Goal: Task Accomplishment & Management: Manage account settings

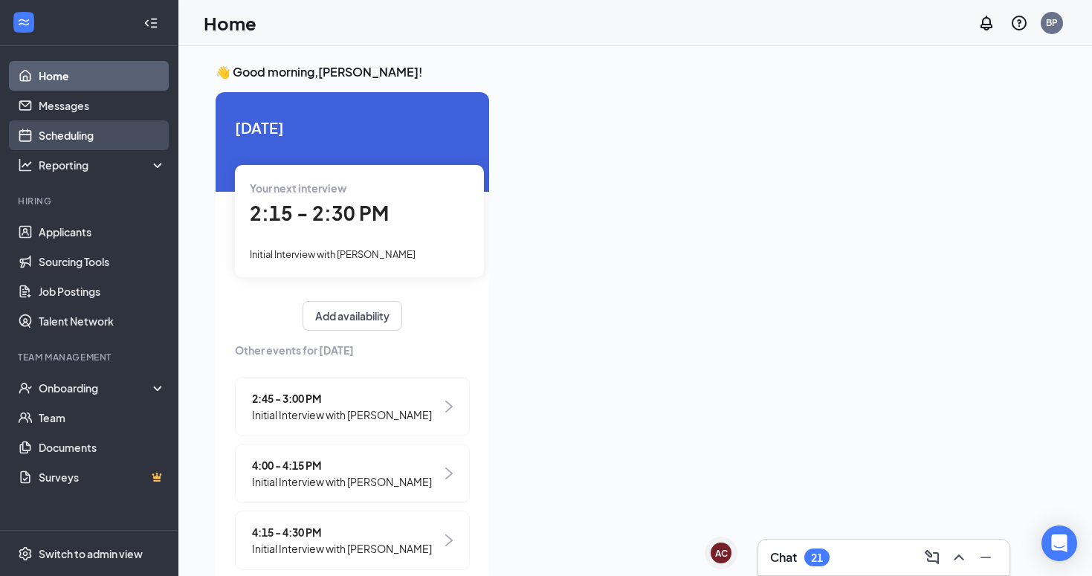
click at [106, 137] on link "Scheduling" at bounding box center [102, 135] width 127 height 30
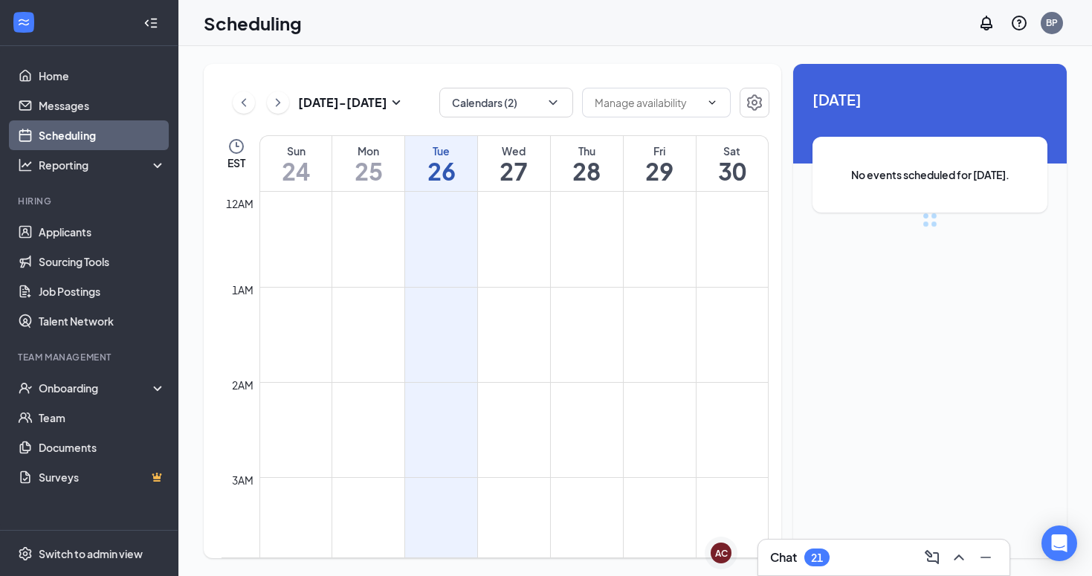
scroll to position [730, 0]
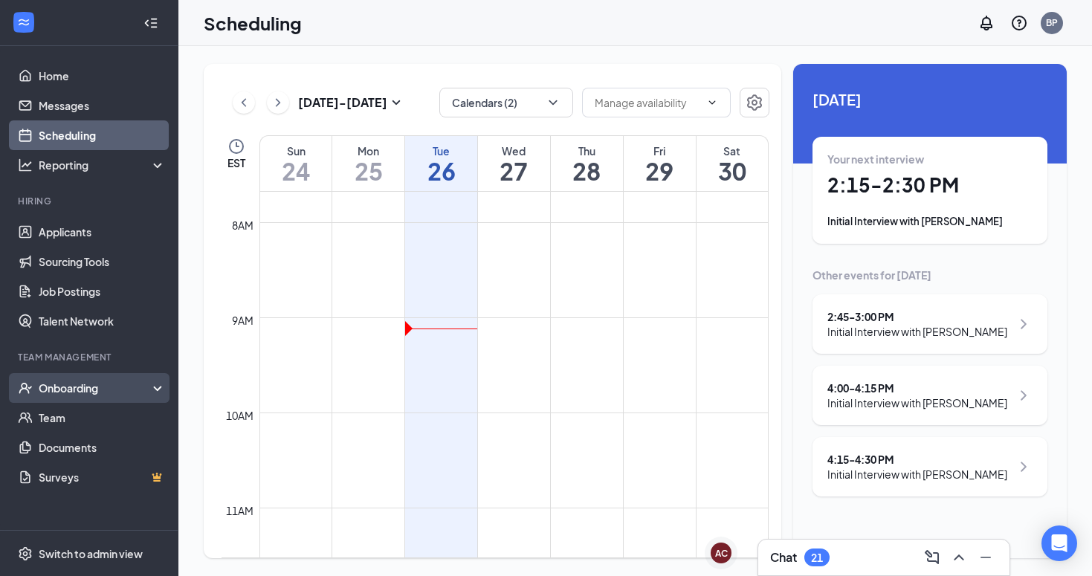
click at [78, 388] on div "Onboarding" at bounding box center [96, 387] width 114 height 15
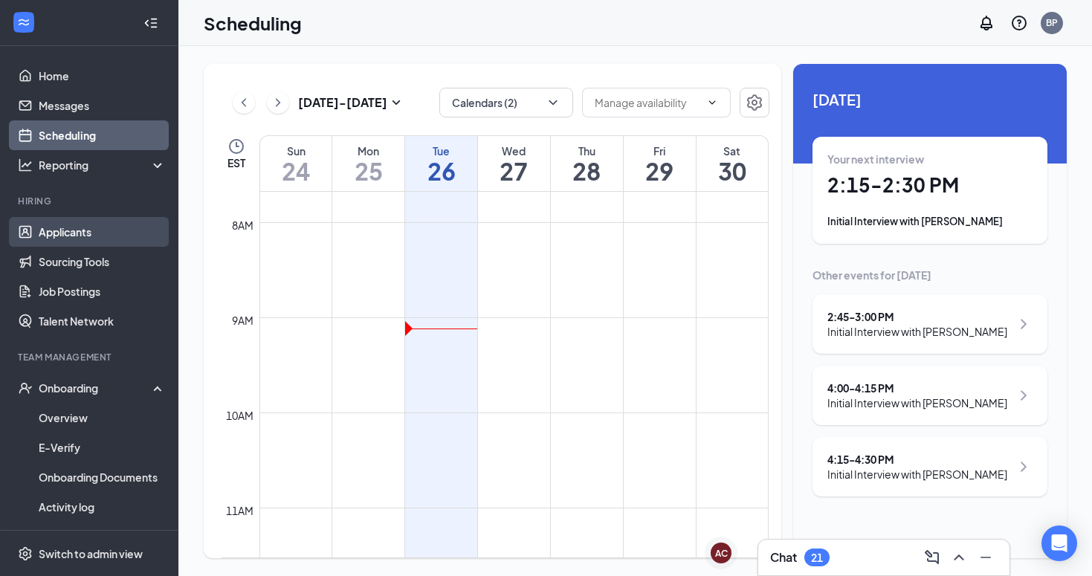
click at [75, 230] on link "Applicants" at bounding box center [102, 232] width 127 height 30
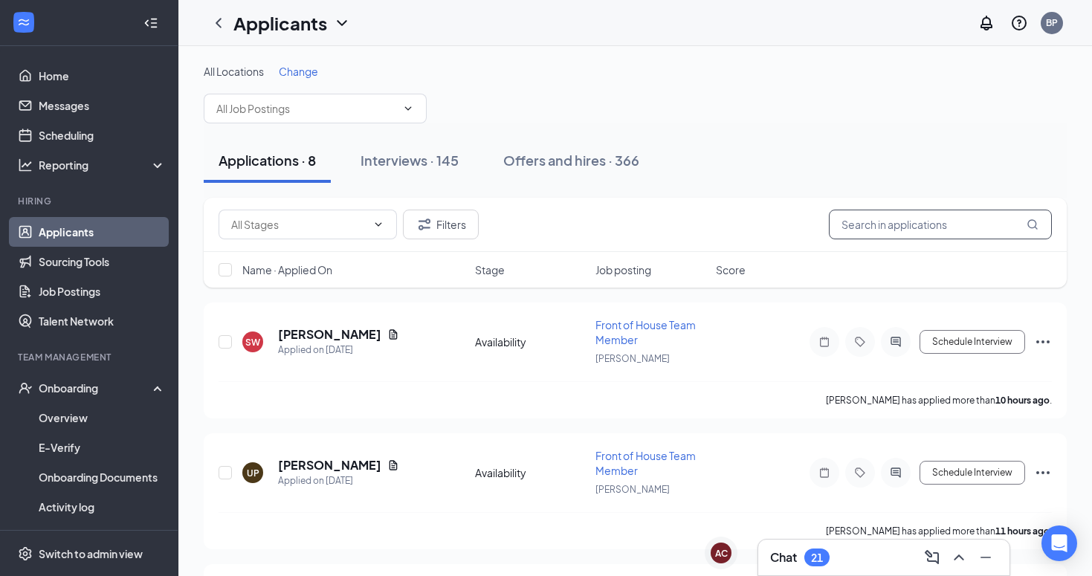
click at [858, 222] on input "text" at bounding box center [940, 225] width 223 height 30
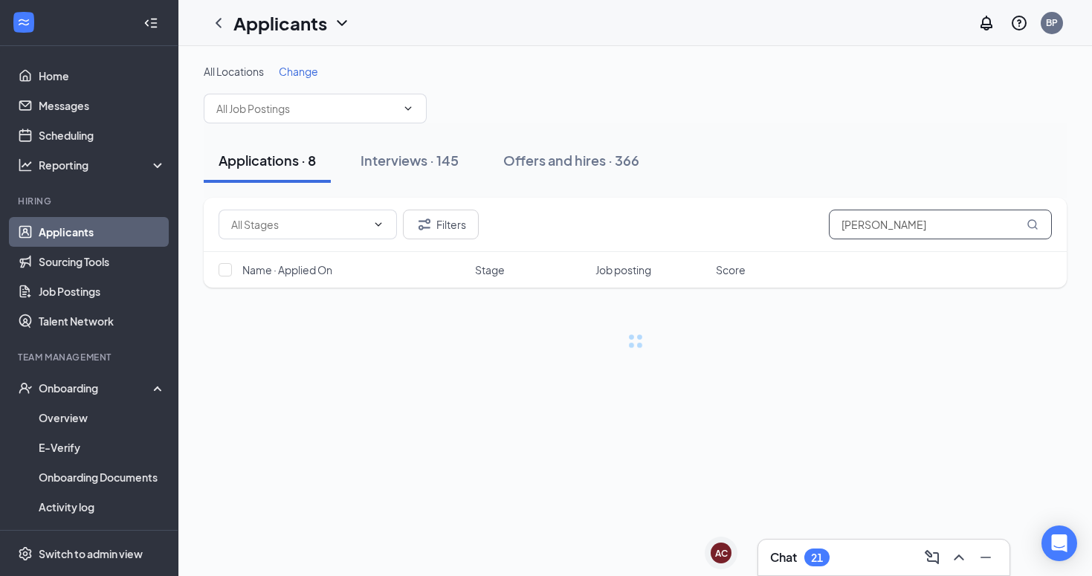
type input "dawn"
drag, startPoint x: 858, startPoint y: 222, endPoint x: 591, endPoint y: 154, distance: 275.4
click at [591, 154] on div "Offers and hires · 366" at bounding box center [571, 160] width 136 height 19
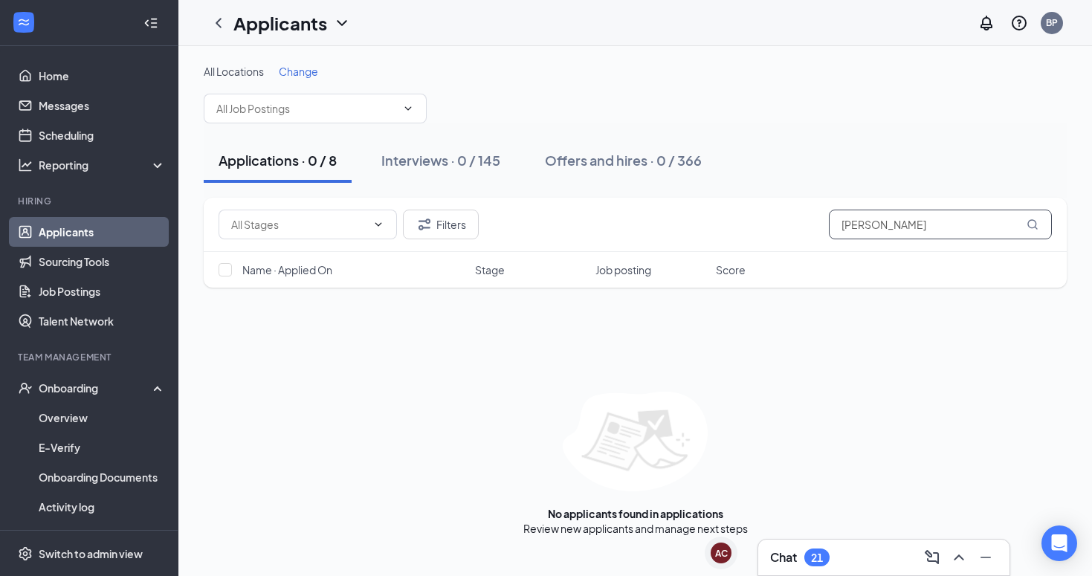
click at [900, 222] on input "dawn" at bounding box center [940, 225] width 223 height 30
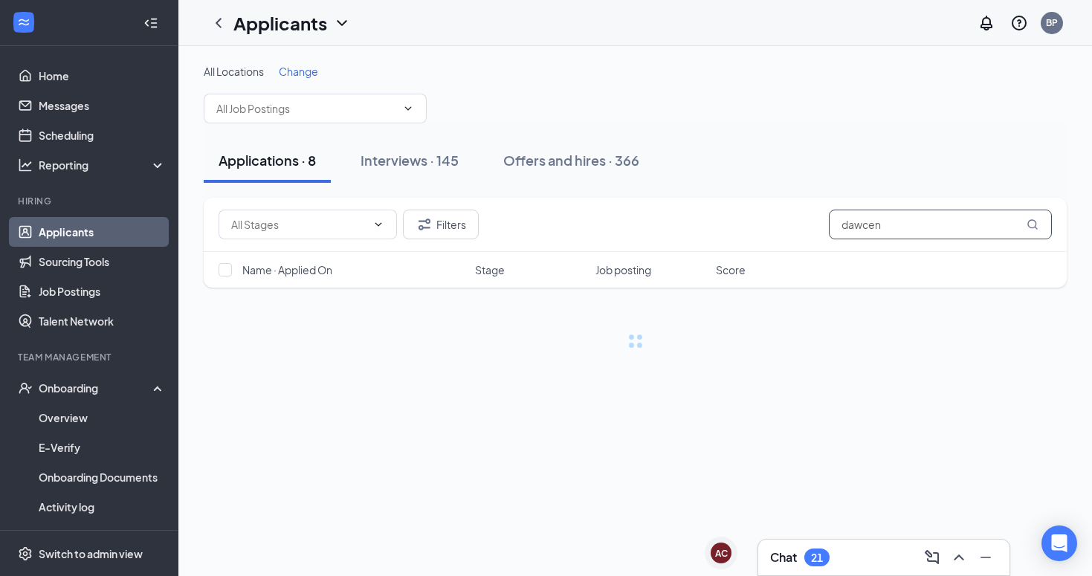
type input "dawcen"
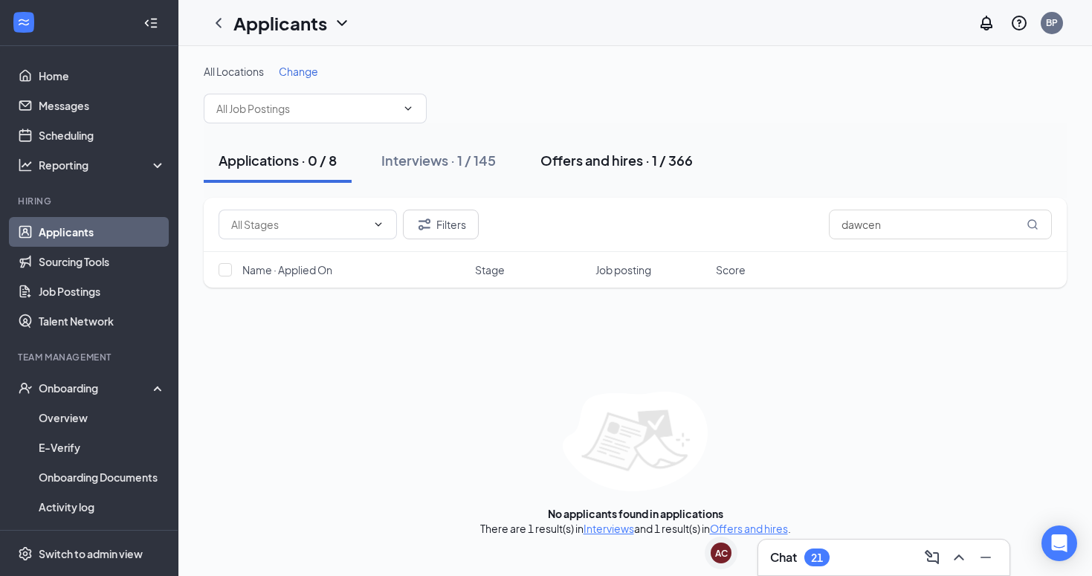
click at [610, 166] on div "Offers and hires · 1 / 366" at bounding box center [616, 160] width 152 height 19
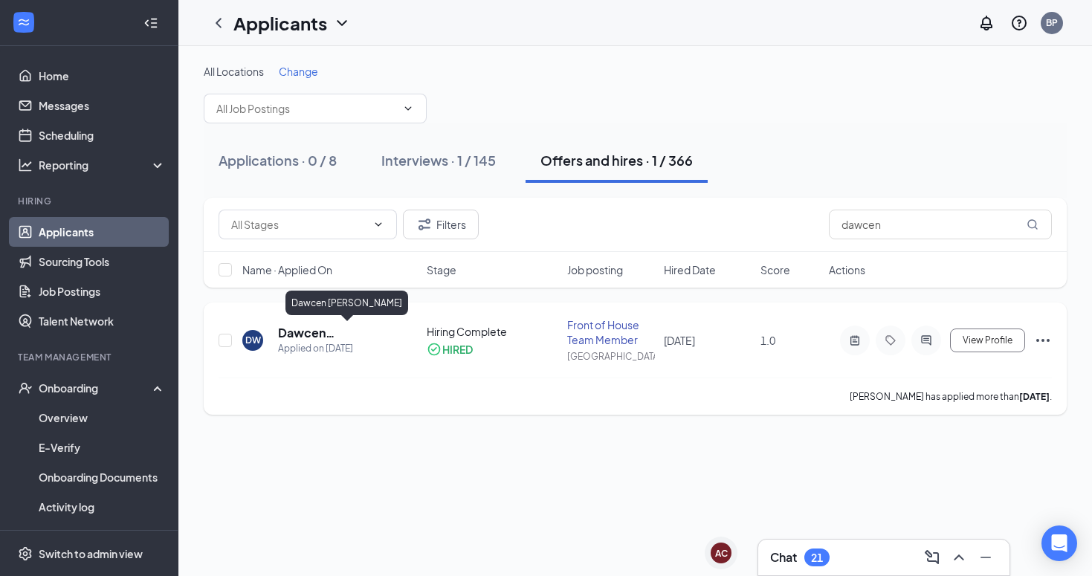
click at [295, 331] on h5 "Dawcen Wheeler" at bounding box center [332, 333] width 108 height 16
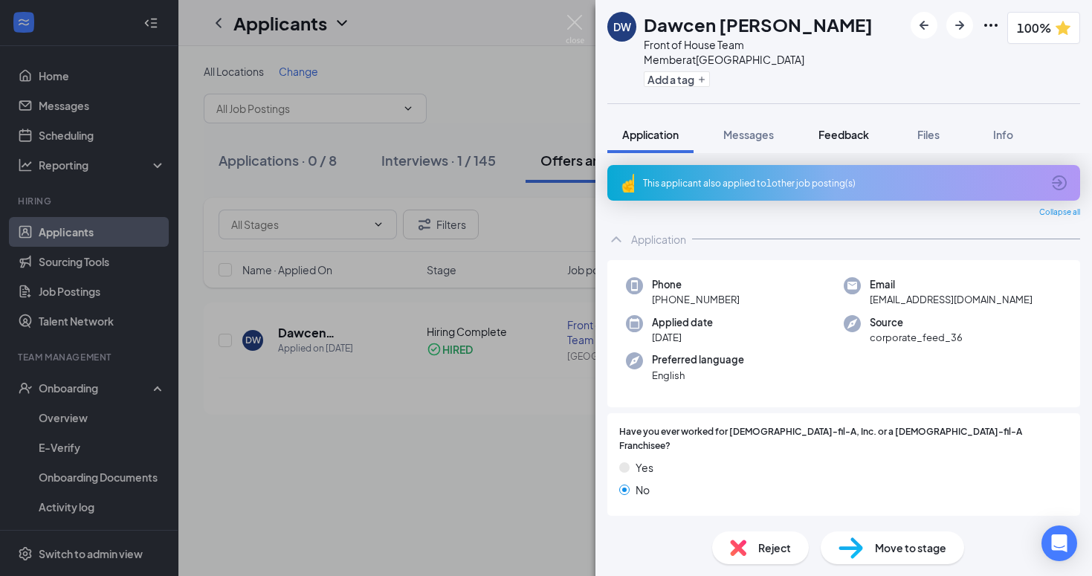
click at [843, 128] on span "Feedback" at bounding box center [843, 134] width 51 height 13
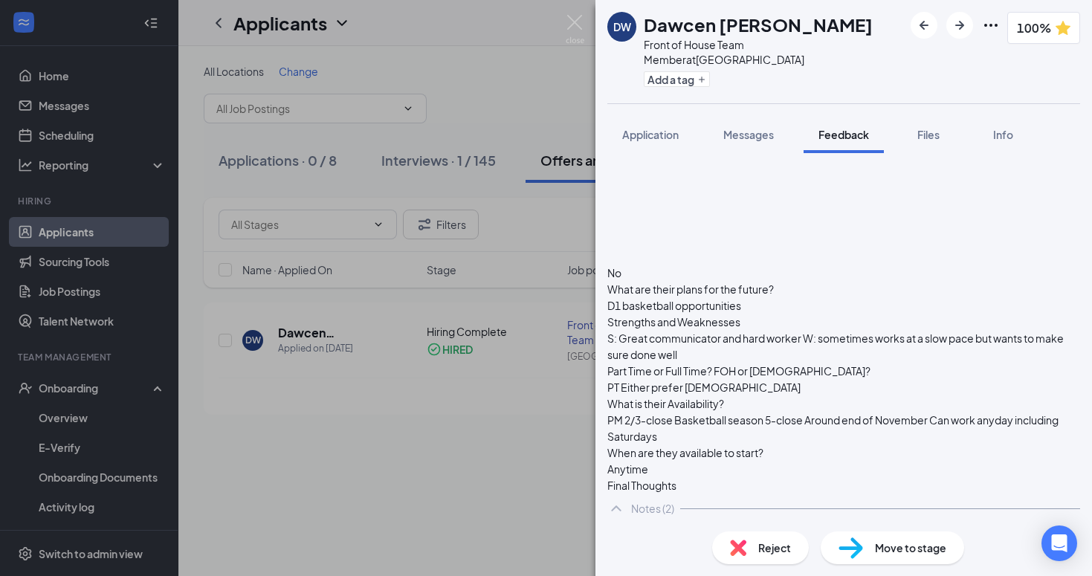
scroll to position [680, 0]
click at [573, 24] on img at bounding box center [574, 29] width 19 height 29
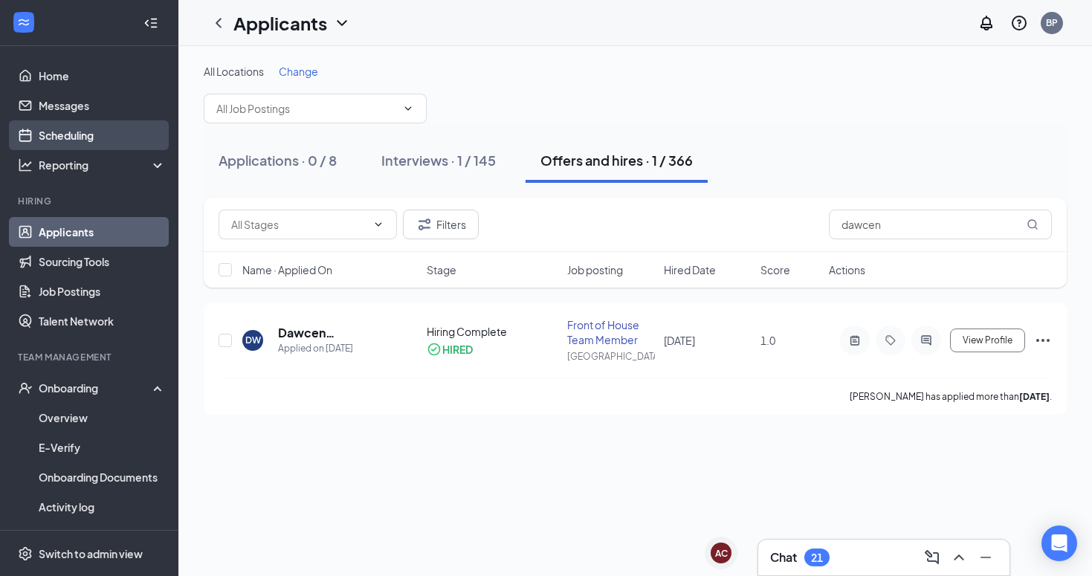
click at [108, 143] on link "Scheduling" at bounding box center [102, 135] width 127 height 30
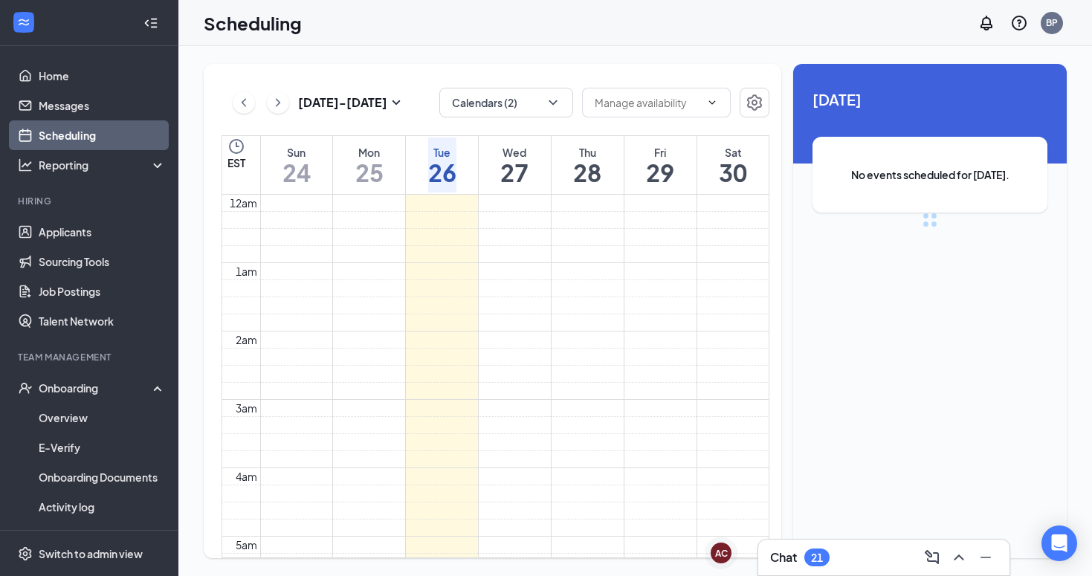
scroll to position [730, 0]
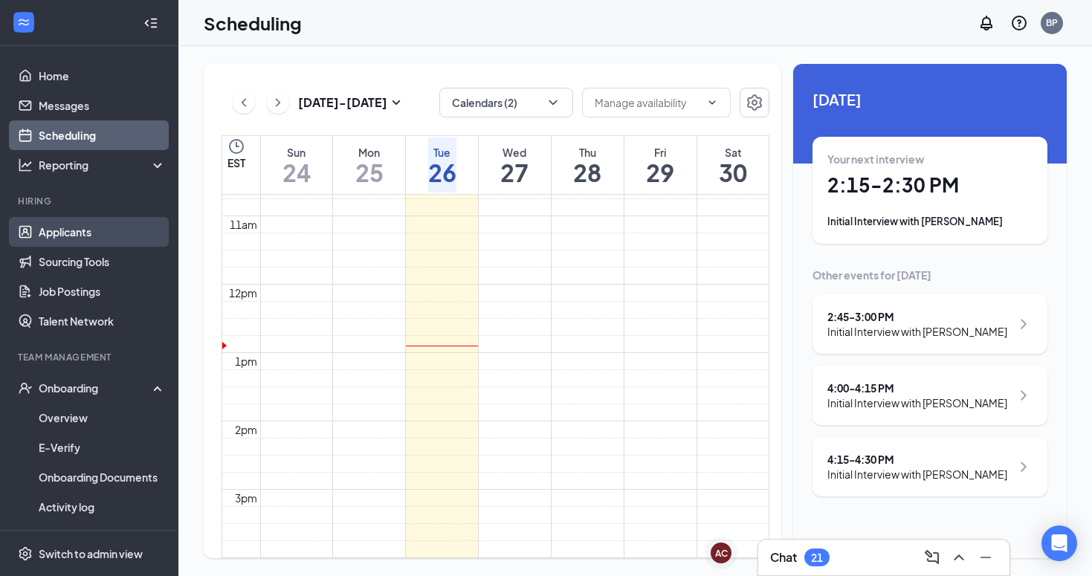
click at [90, 229] on link "Applicants" at bounding box center [102, 232] width 127 height 30
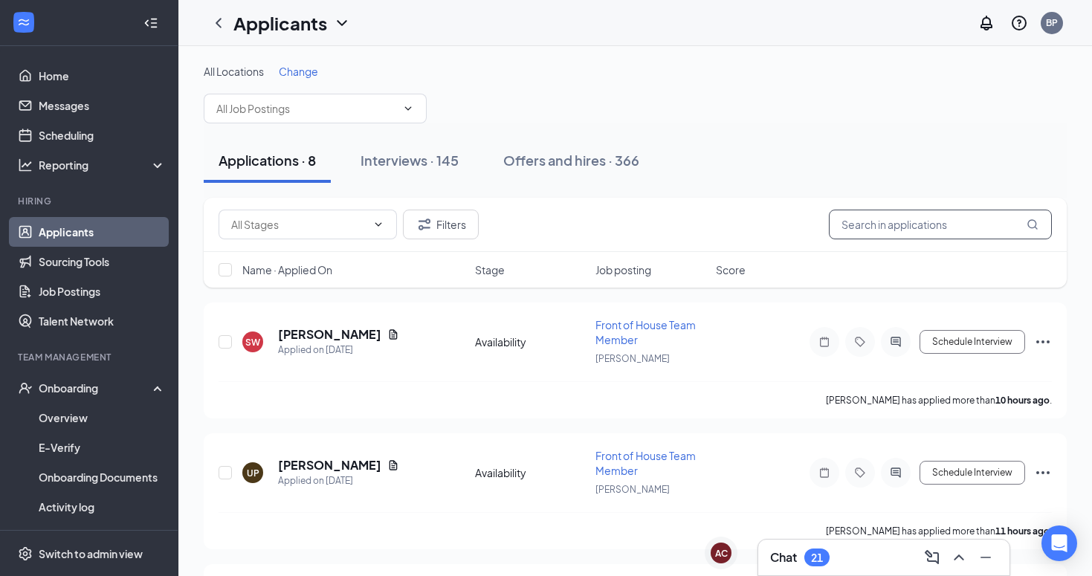
click at [877, 224] on input "text" at bounding box center [940, 225] width 223 height 30
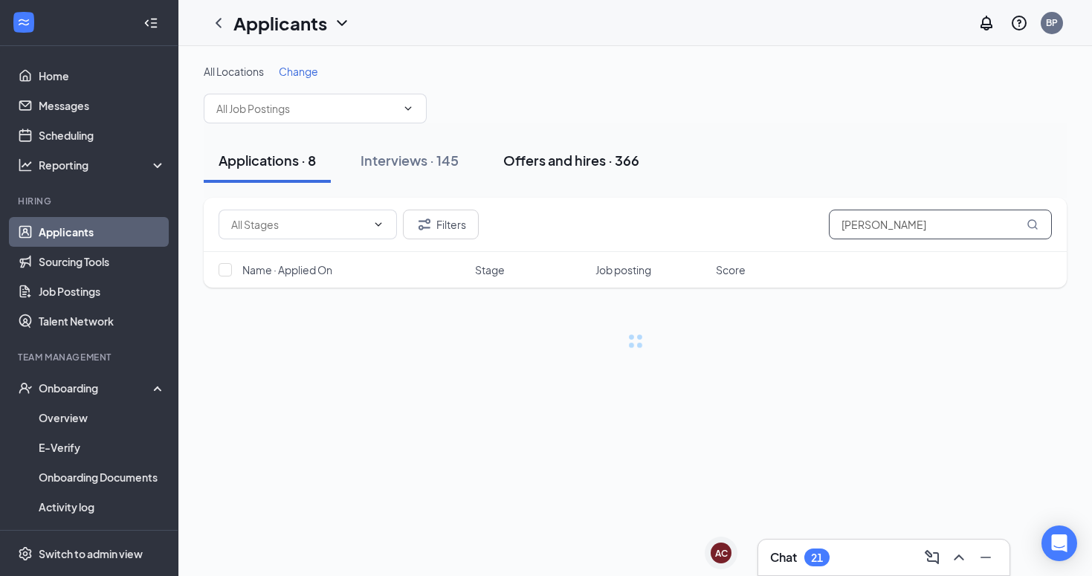
type input "Madison Vernon"
click at [613, 162] on div "Offers and hires · 366" at bounding box center [571, 160] width 136 height 19
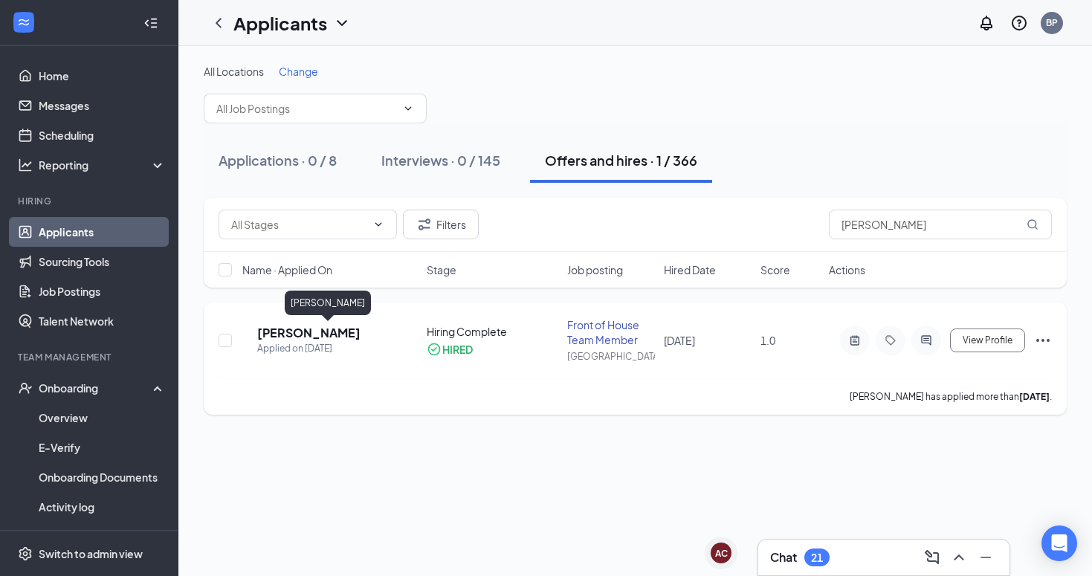
click at [353, 326] on h5 "Madison Vernon" at bounding box center [308, 333] width 103 height 16
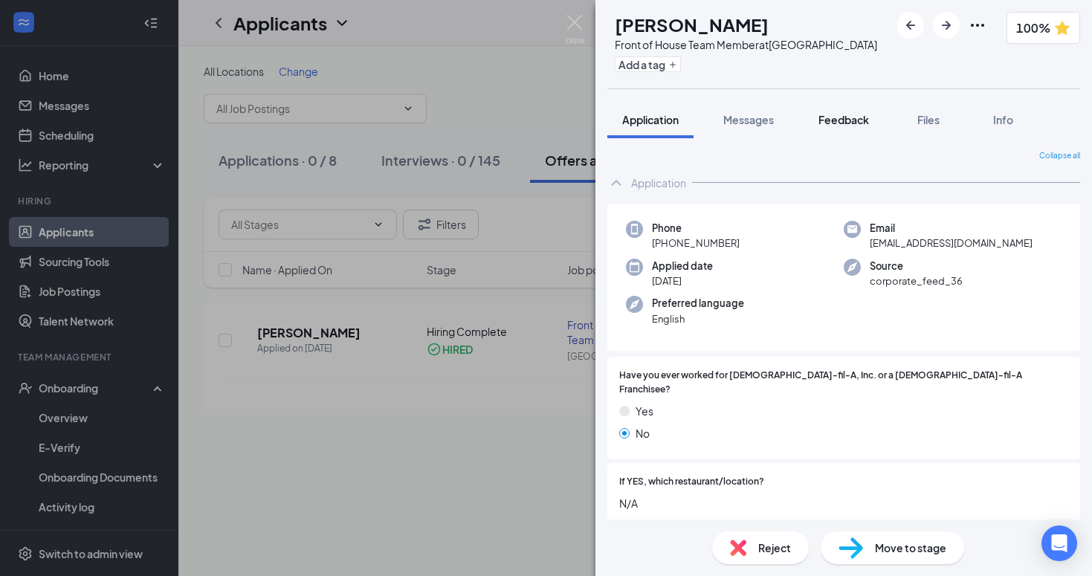
click at [846, 118] on span "Feedback" at bounding box center [843, 119] width 51 height 13
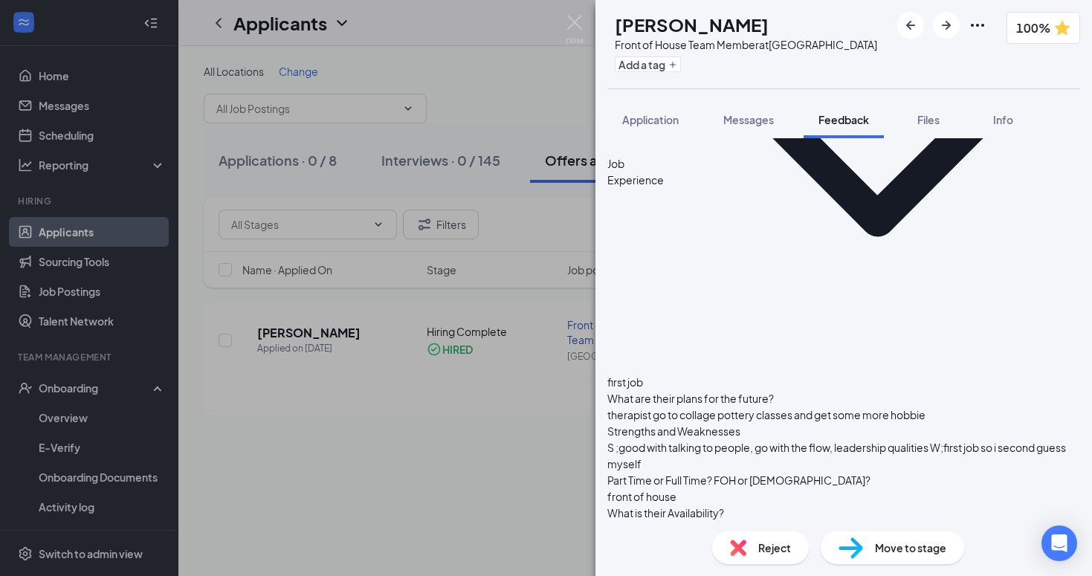
scroll to position [388, 0]
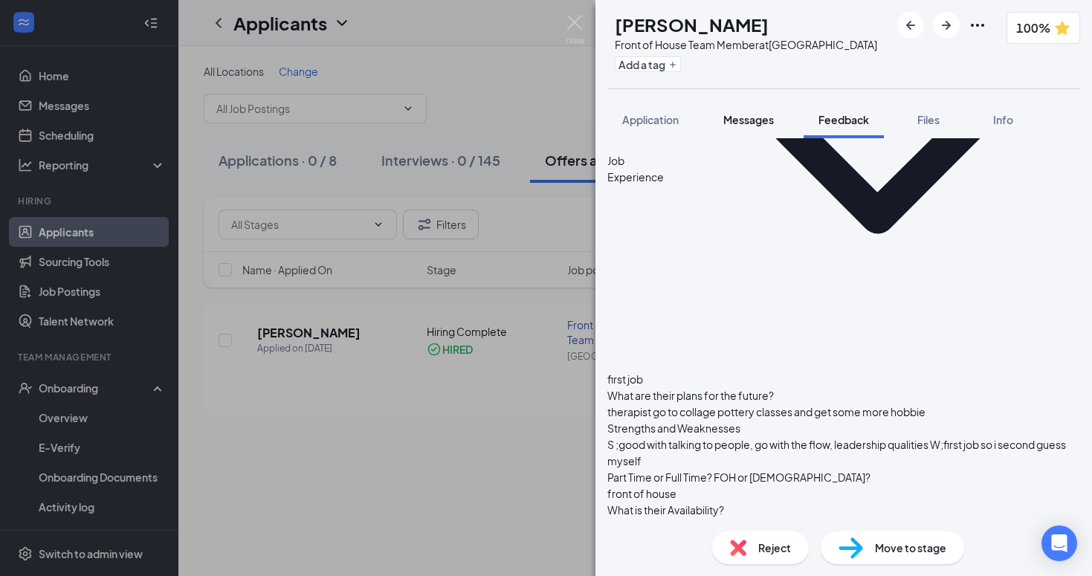
click at [750, 118] on span "Messages" at bounding box center [748, 119] width 51 height 13
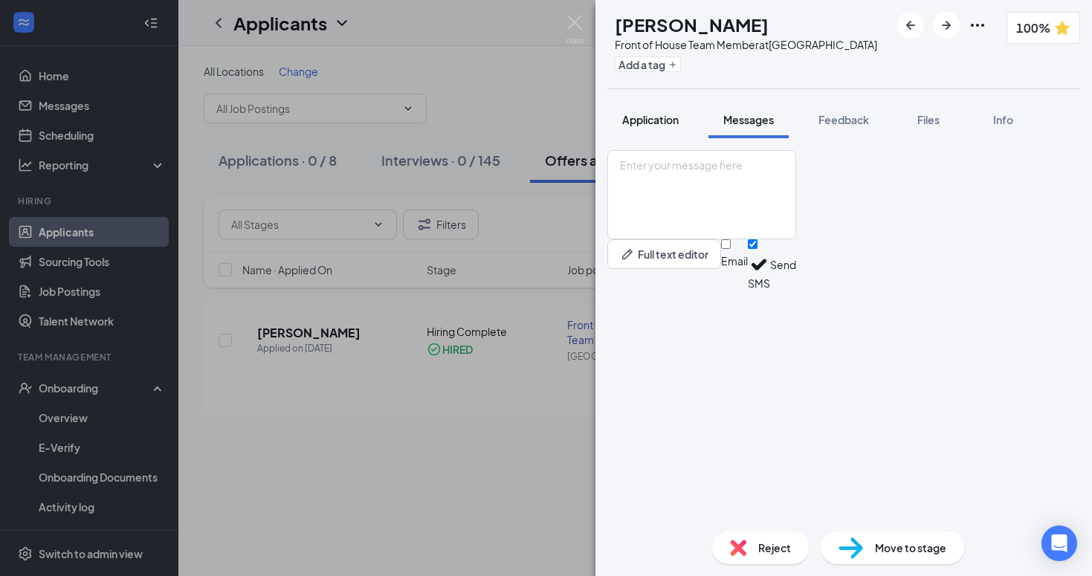
click at [644, 126] on span "Application" at bounding box center [650, 119] width 56 height 13
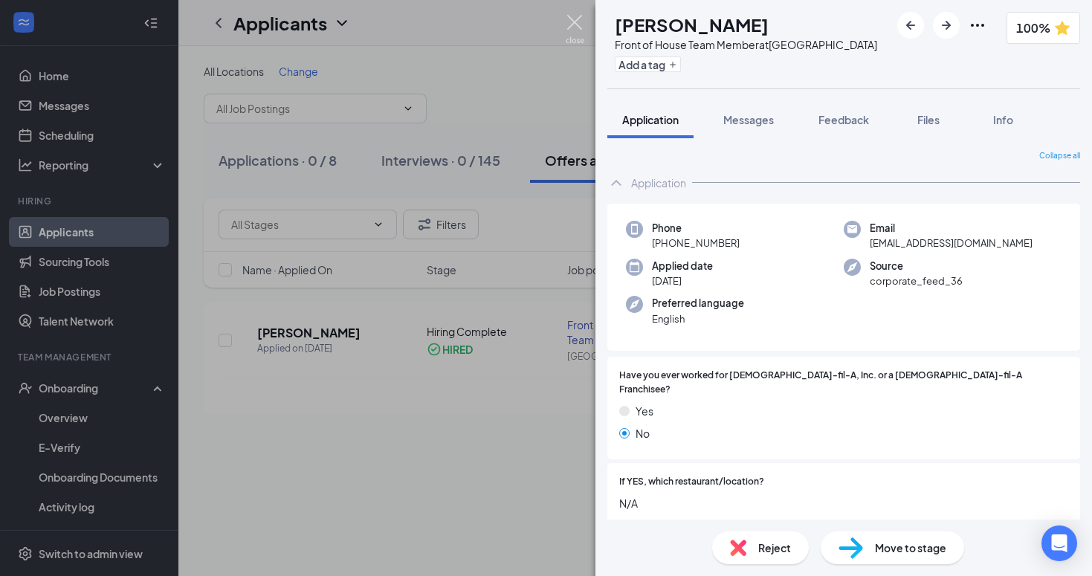
click at [574, 21] on img at bounding box center [574, 29] width 19 height 29
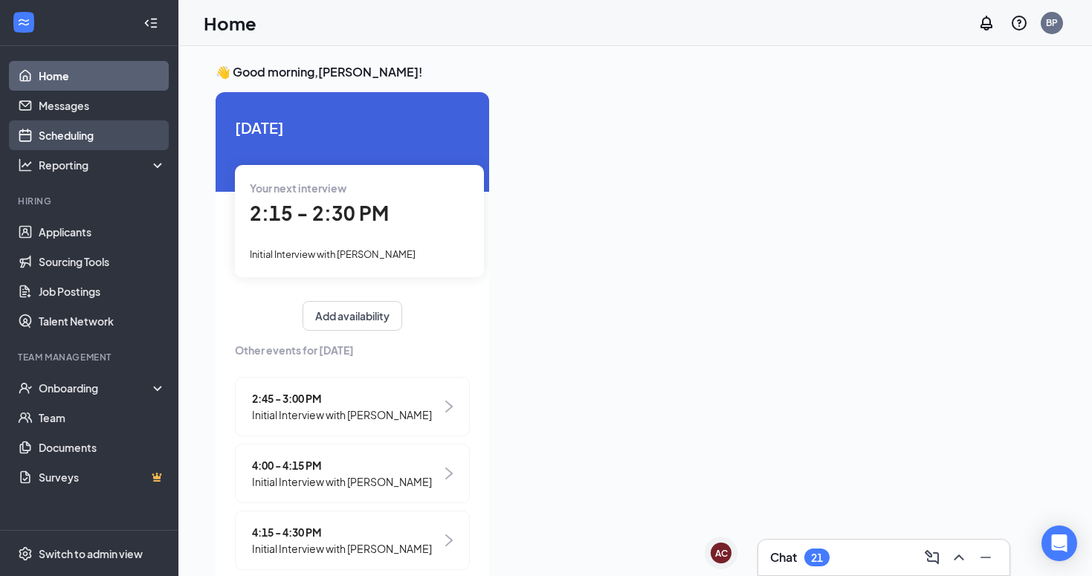
click at [82, 134] on link "Scheduling" at bounding box center [102, 135] width 127 height 30
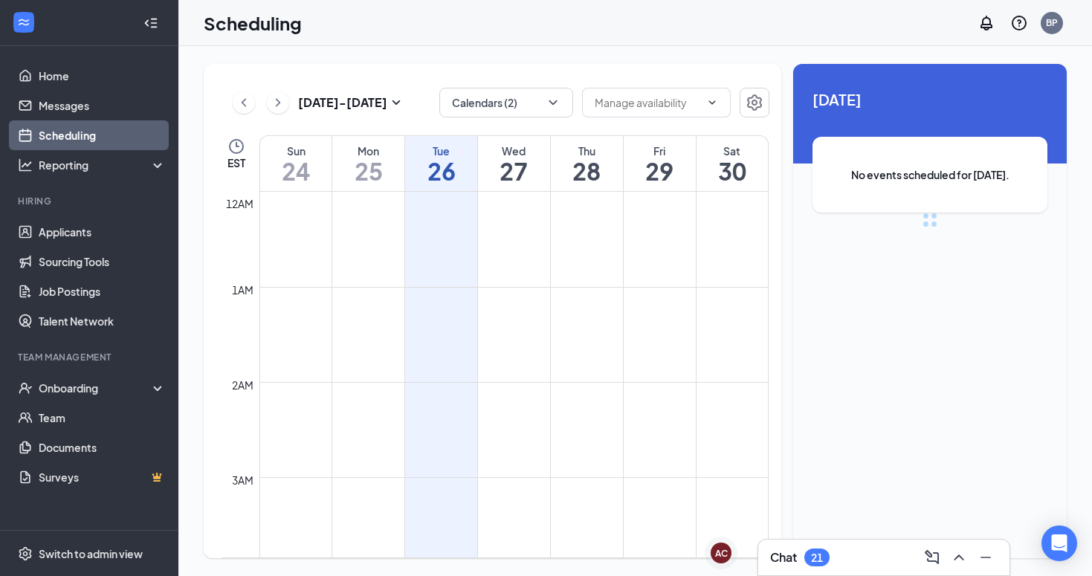
scroll to position [730, 0]
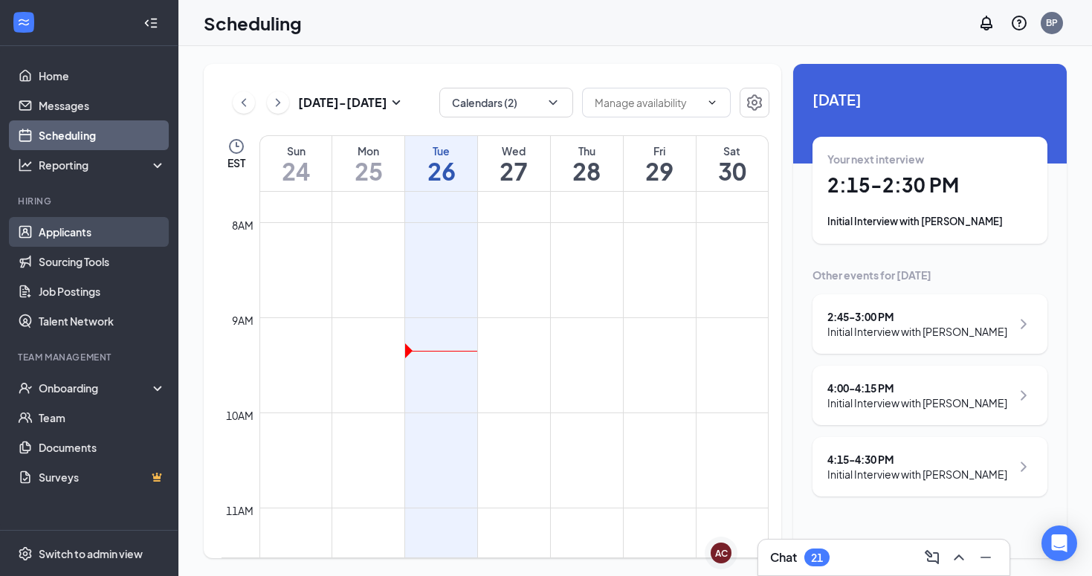
click at [114, 238] on link "Applicants" at bounding box center [102, 232] width 127 height 30
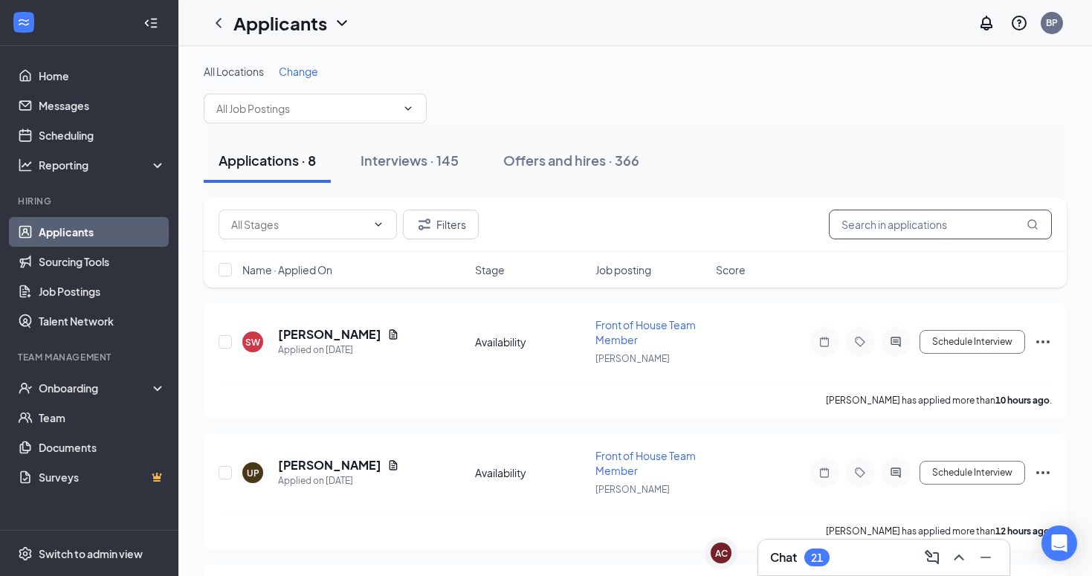
click at [914, 230] on input "text" at bounding box center [940, 225] width 223 height 30
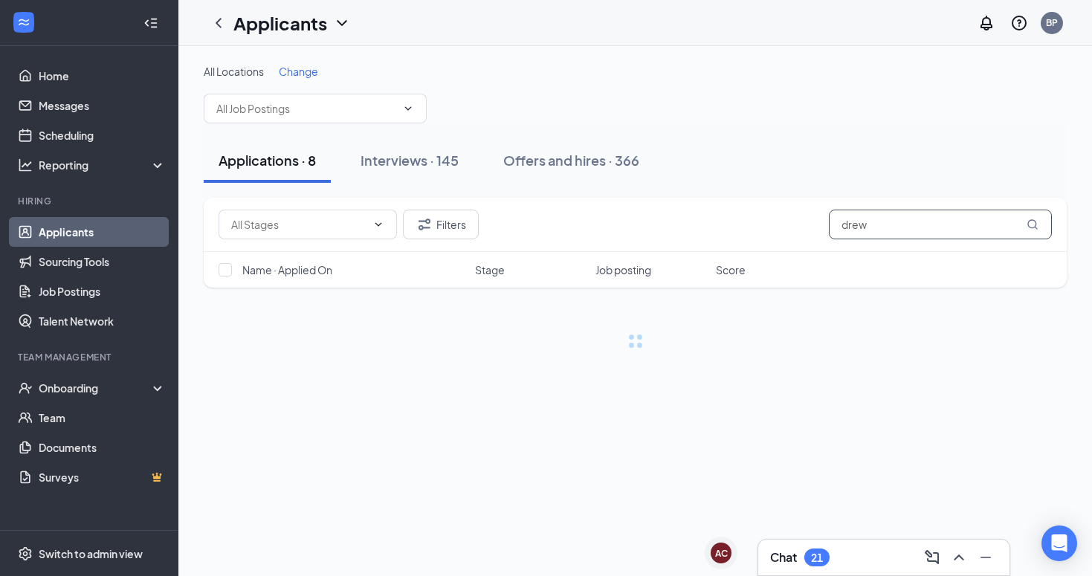
type input "drew"
click at [551, 155] on div "Offers and hires · 366" at bounding box center [571, 160] width 136 height 19
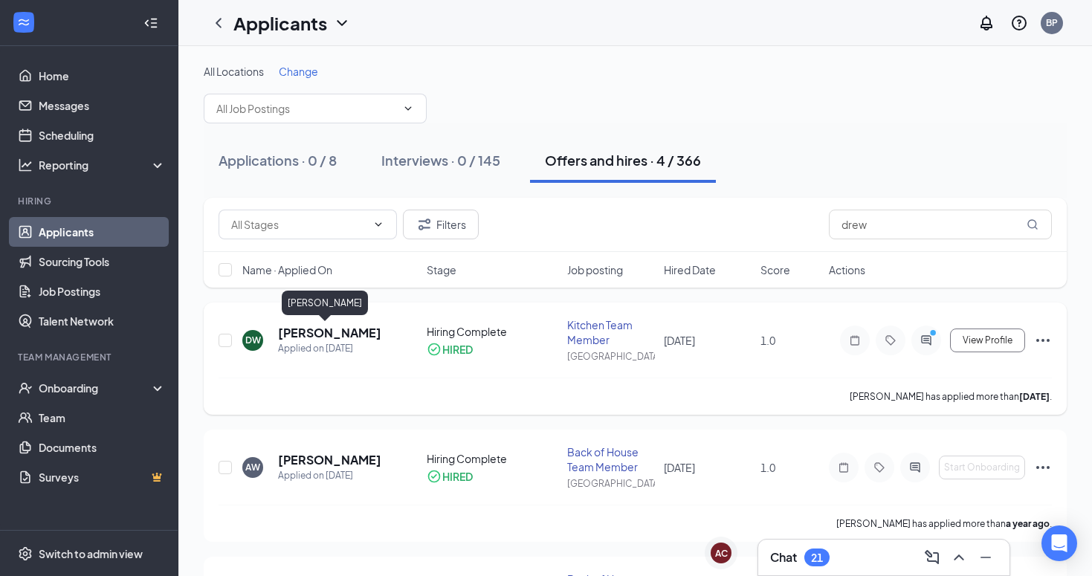
click at [321, 330] on h5 "Drew White" at bounding box center [329, 333] width 103 height 16
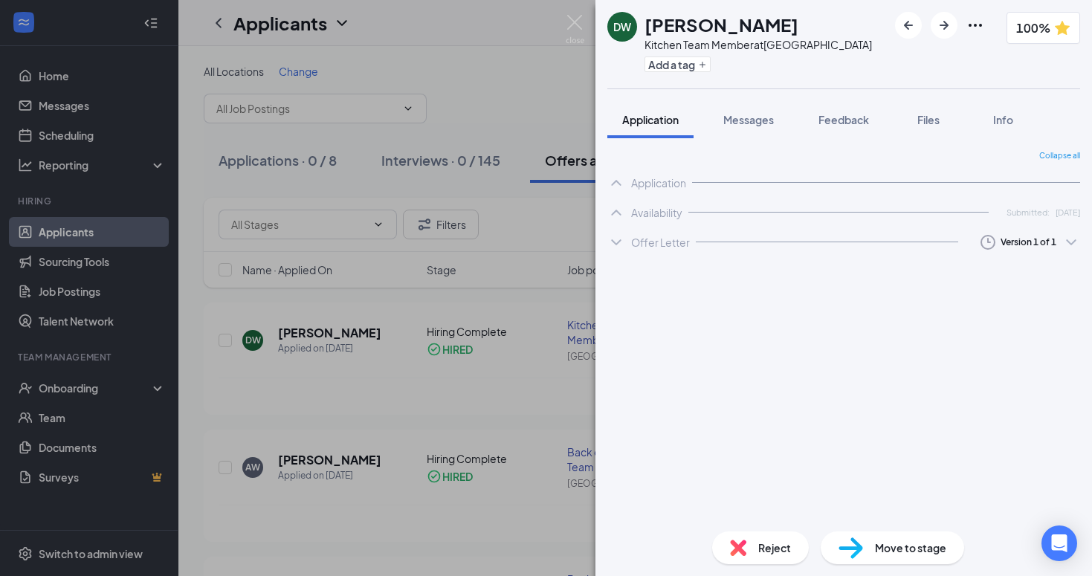
click at [851, 119] on span "Feedback" at bounding box center [843, 119] width 51 height 13
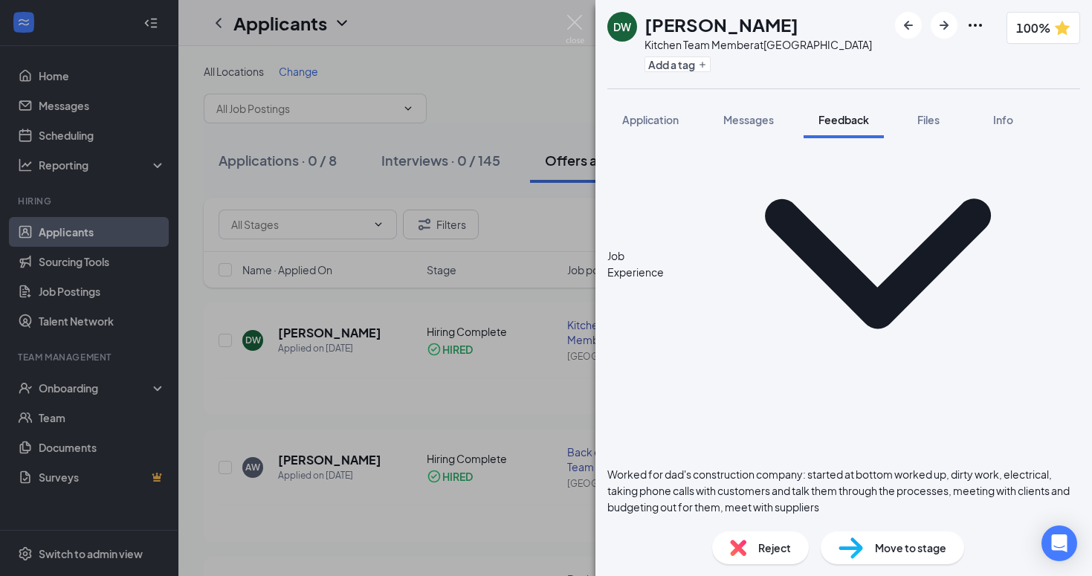
scroll to position [557, 0]
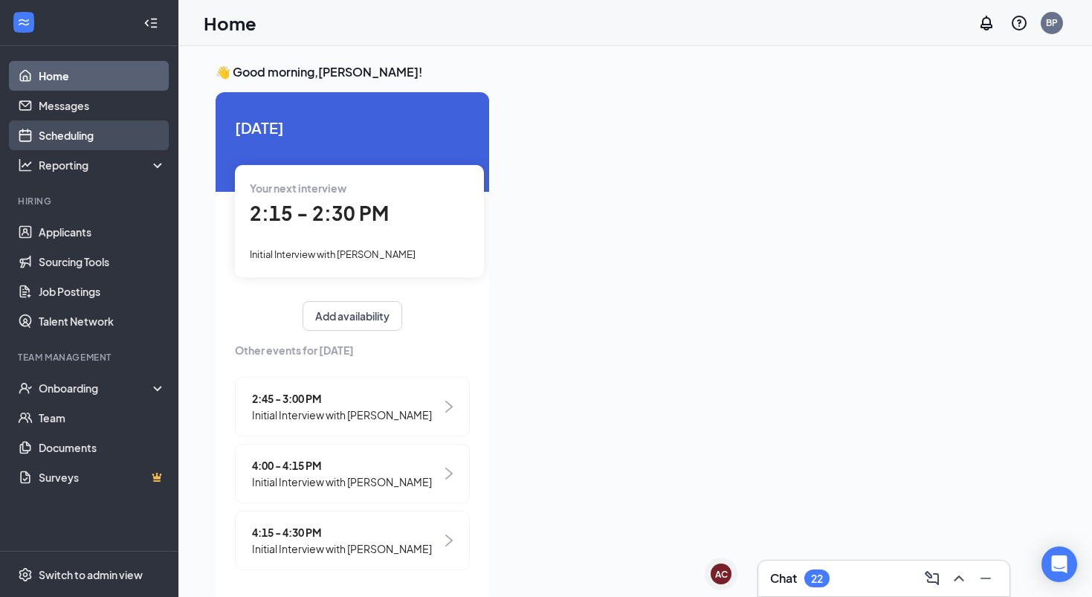
click at [94, 136] on link "Scheduling" at bounding box center [102, 135] width 127 height 30
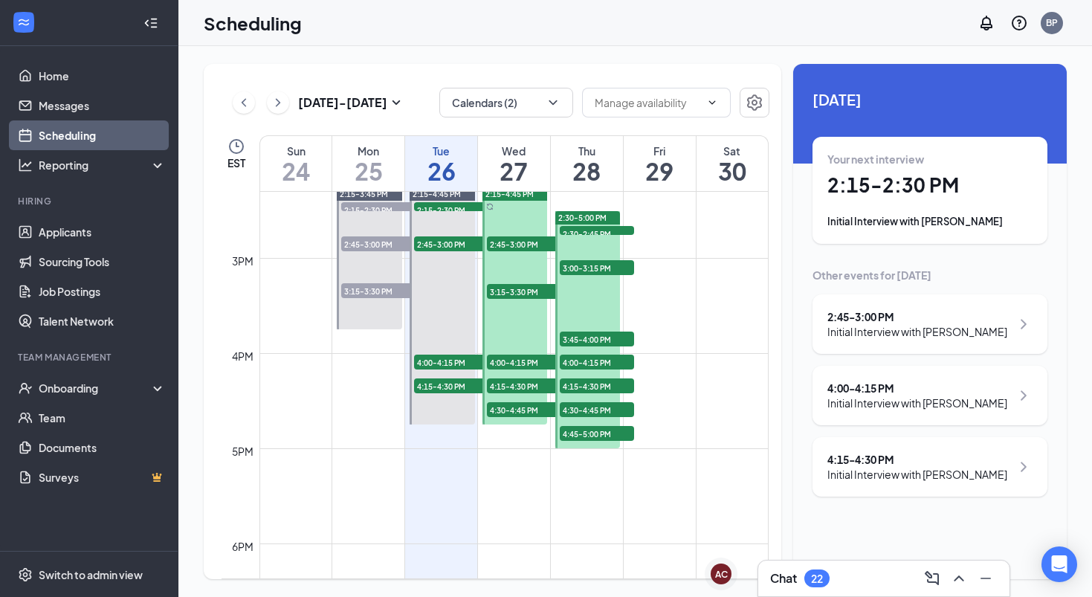
scroll to position [1404, 0]
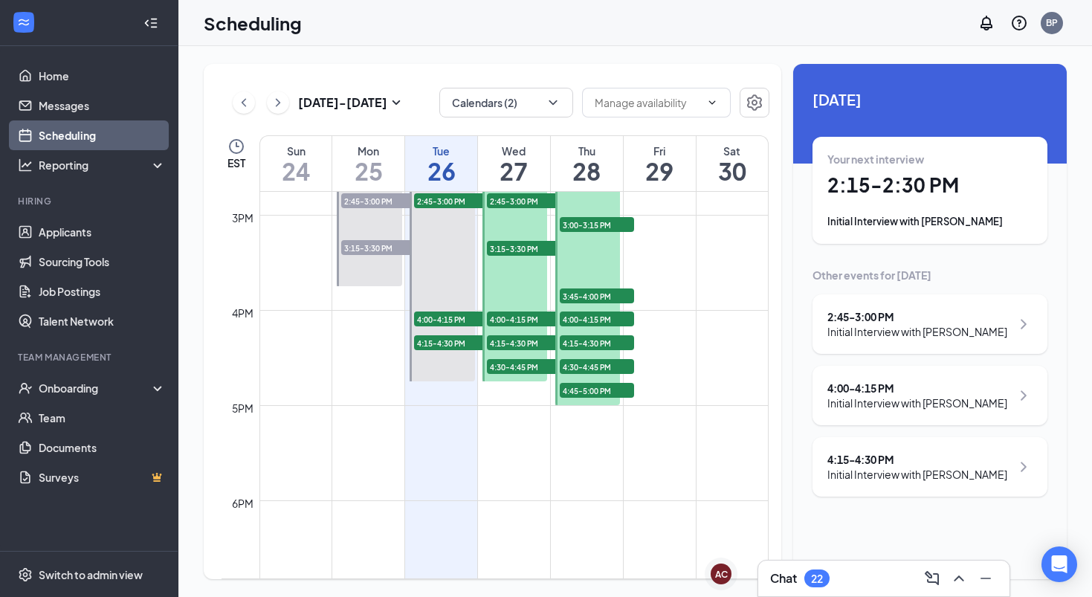
click at [817, 573] on div "22" at bounding box center [817, 578] width 12 height 13
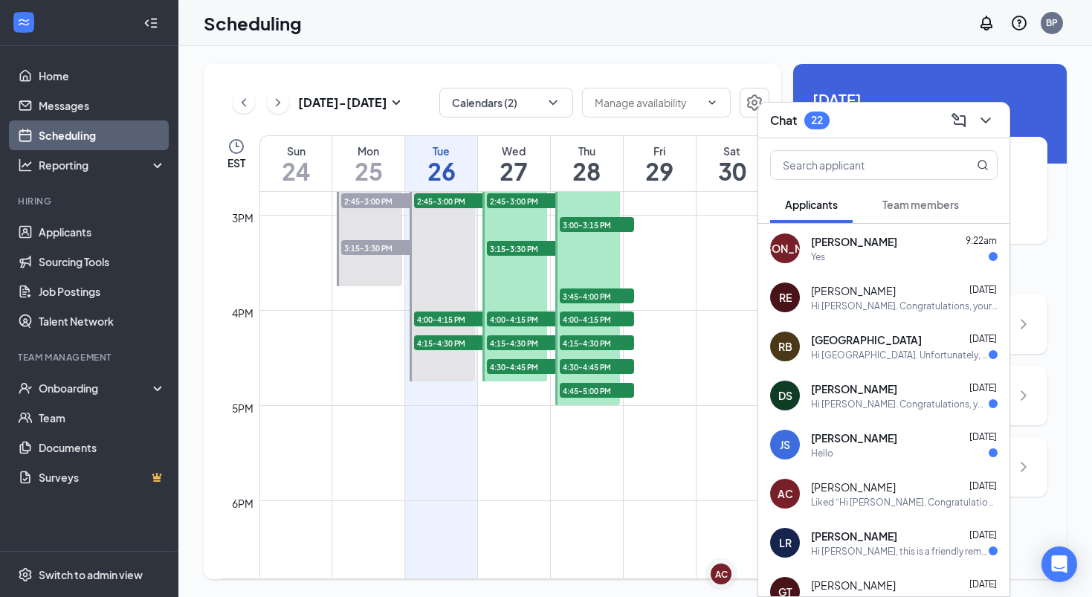
click at [997, 117] on div "Chat 22" at bounding box center [883, 121] width 251 height 36
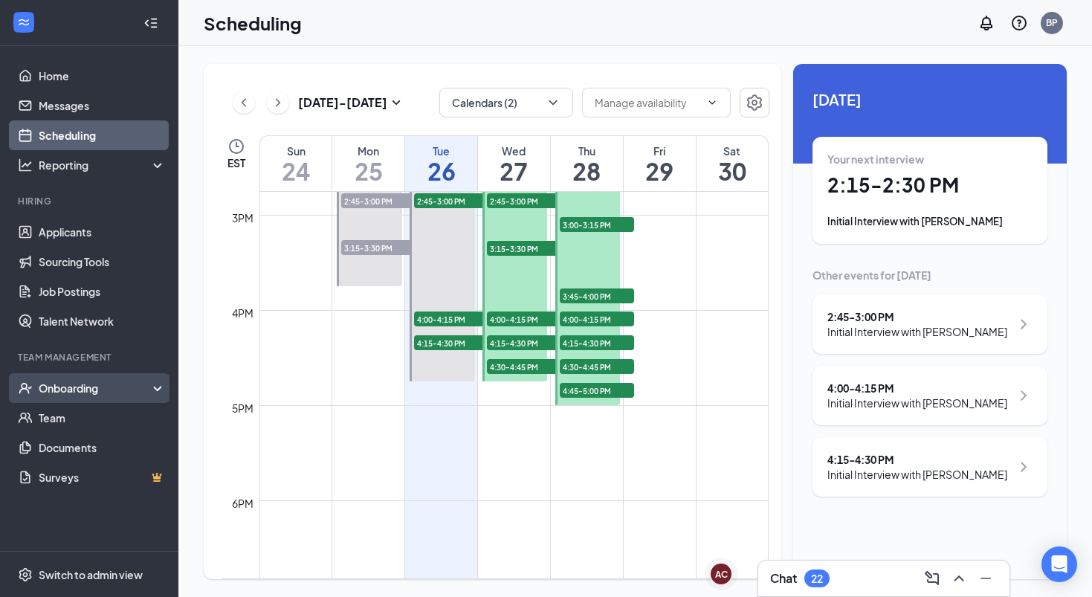
click at [54, 385] on div "Onboarding" at bounding box center [96, 387] width 114 height 15
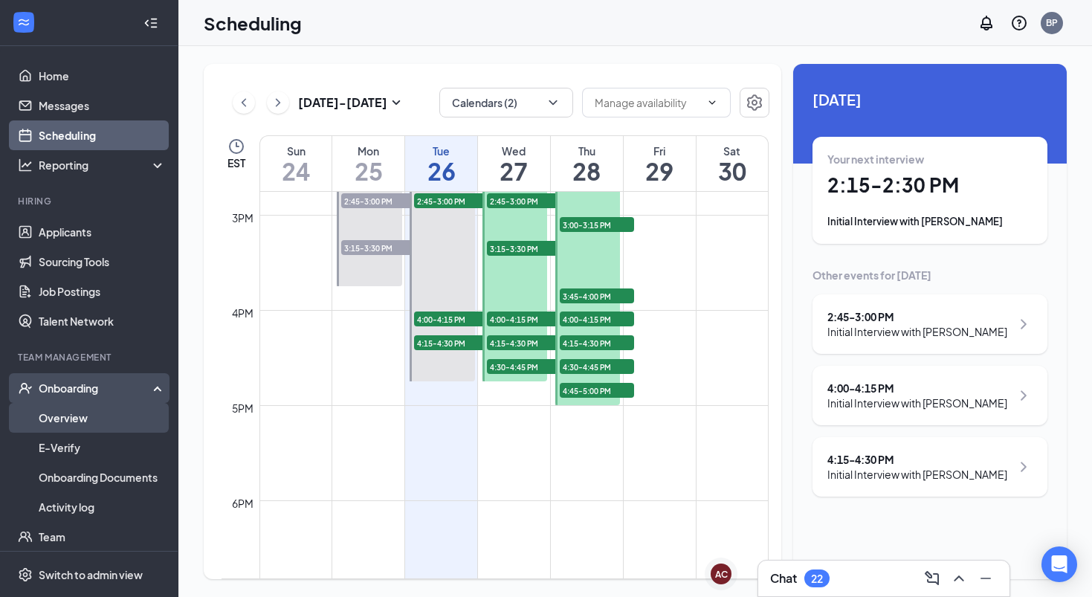
click at [56, 411] on link "Overview" at bounding box center [102, 418] width 127 height 30
